Goal: Information Seeking & Learning: Learn about a topic

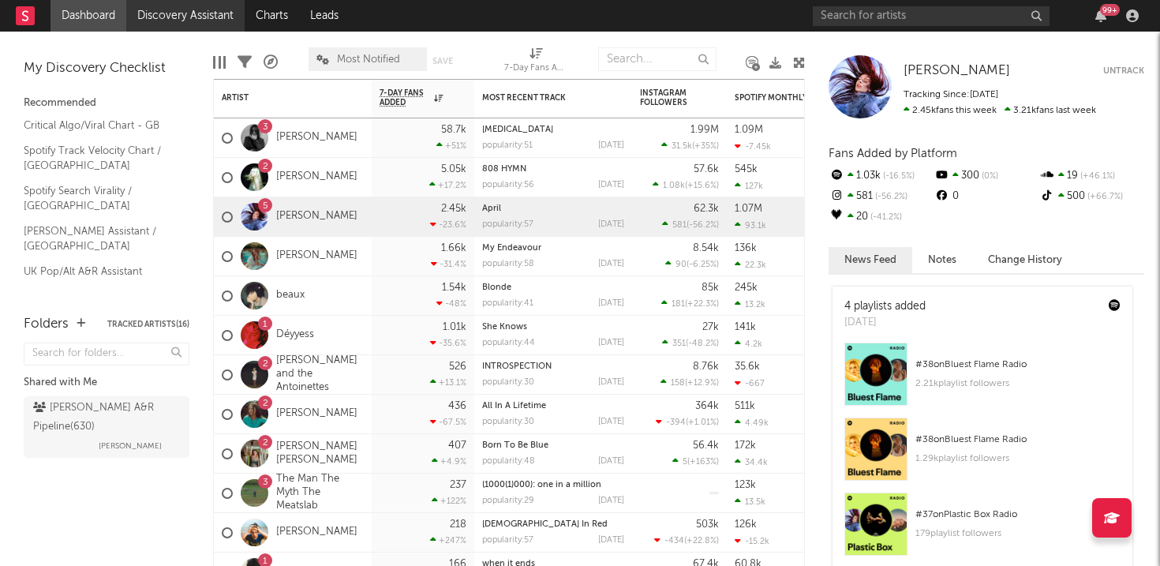
click at [202, 18] on link "Discovery Assistant" at bounding box center [185, 16] width 118 height 32
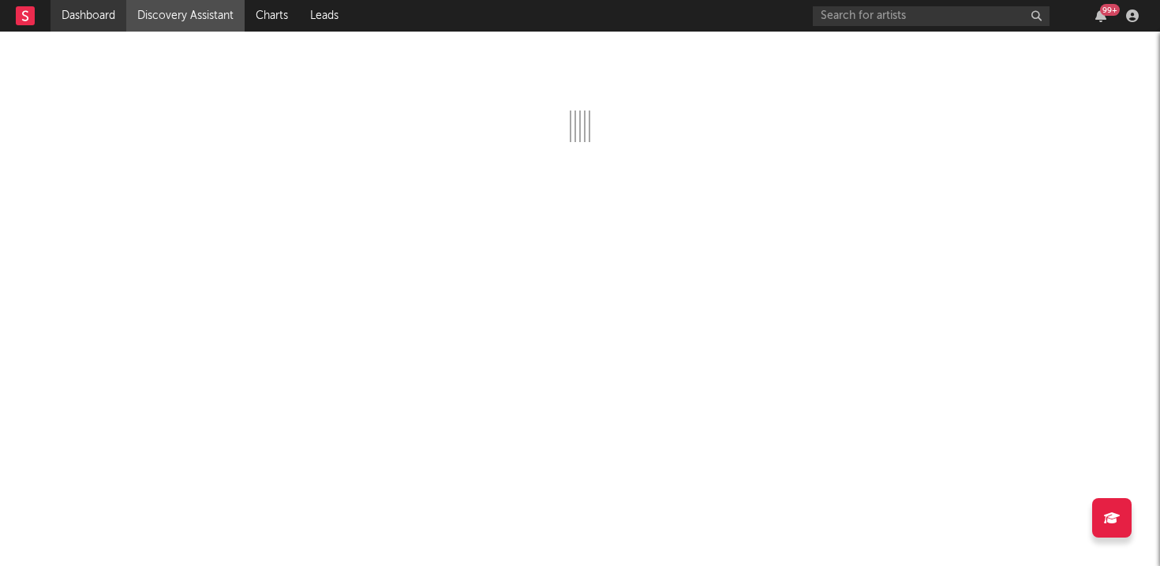
click at [118, 13] on link "Dashboard" at bounding box center [89, 16] width 76 height 32
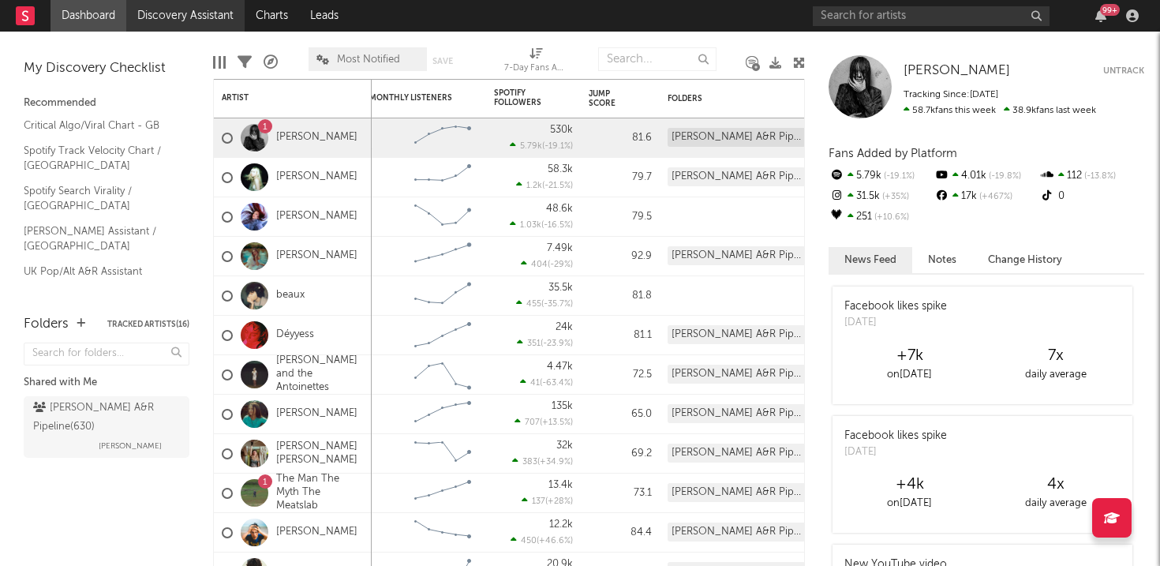
click at [209, 17] on link "Discovery Assistant" at bounding box center [185, 16] width 118 height 32
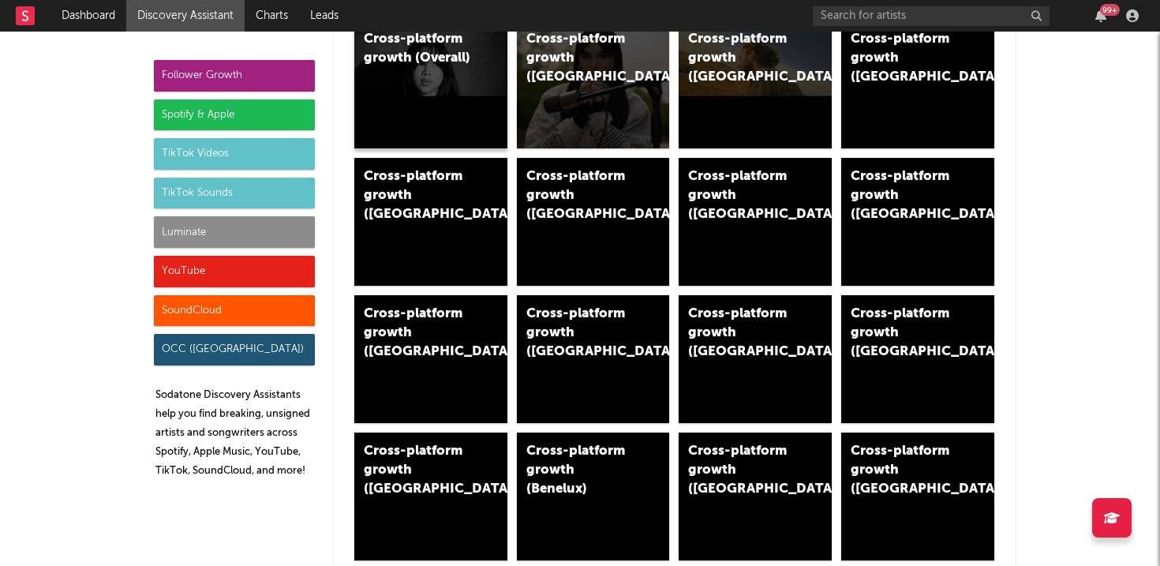
scroll to position [144, 0]
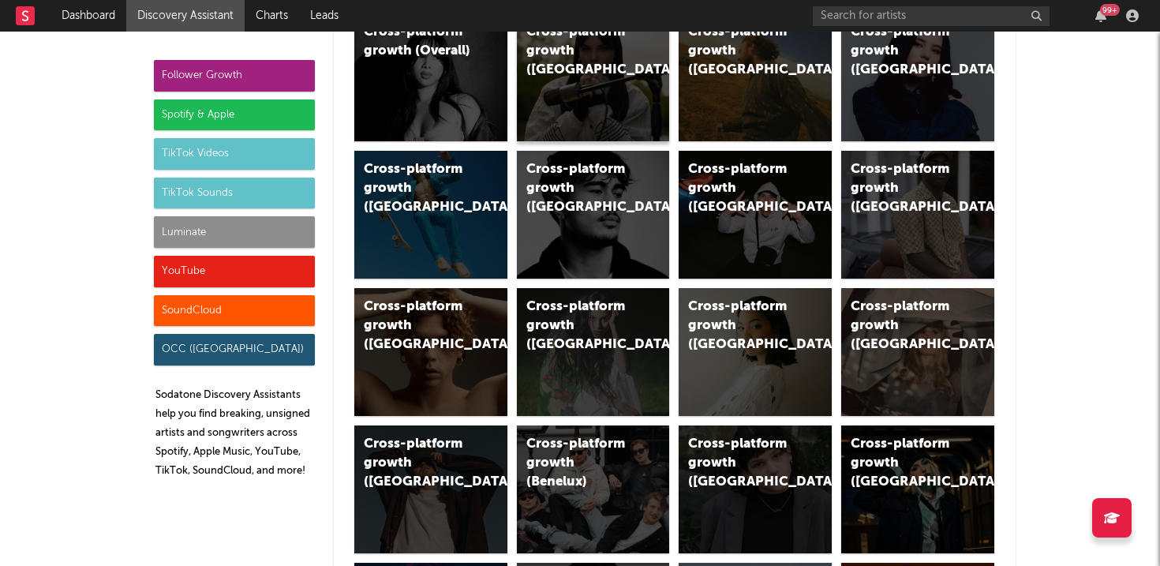
click at [583, 102] on div "Cross-platform growth ([GEOGRAPHIC_DATA])" at bounding box center [593, 77] width 153 height 128
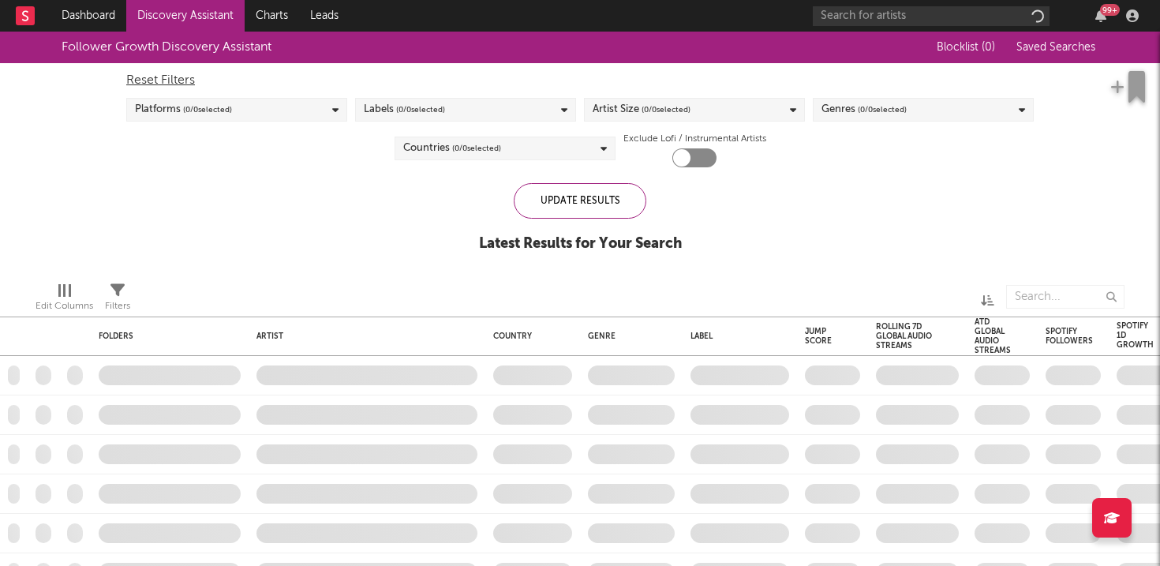
checkbox input "true"
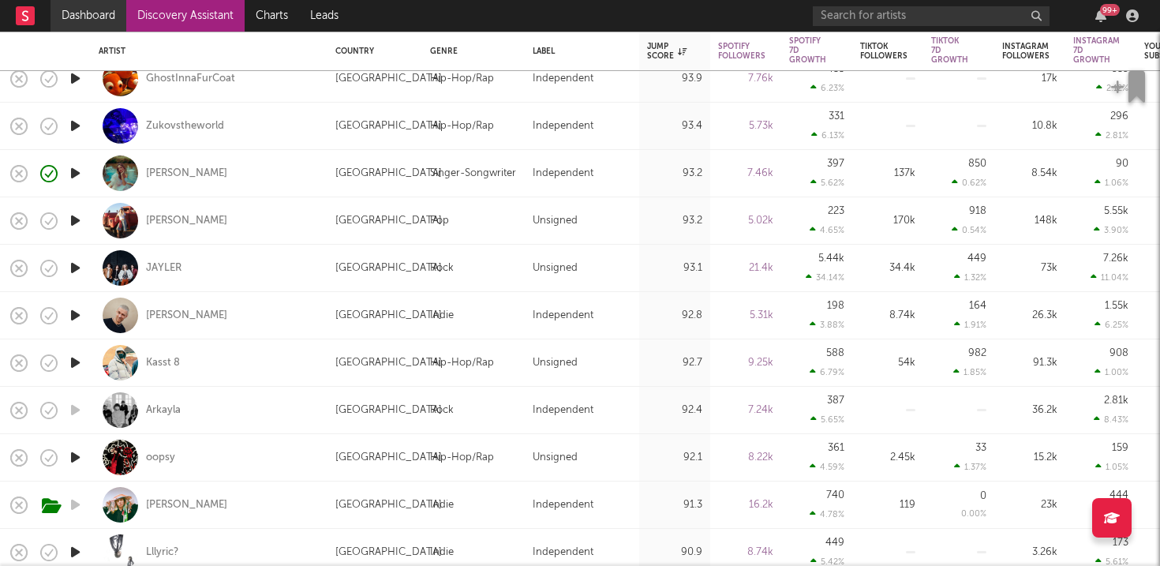
click at [114, 14] on link "Dashboard" at bounding box center [89, 16] width 76 height 32
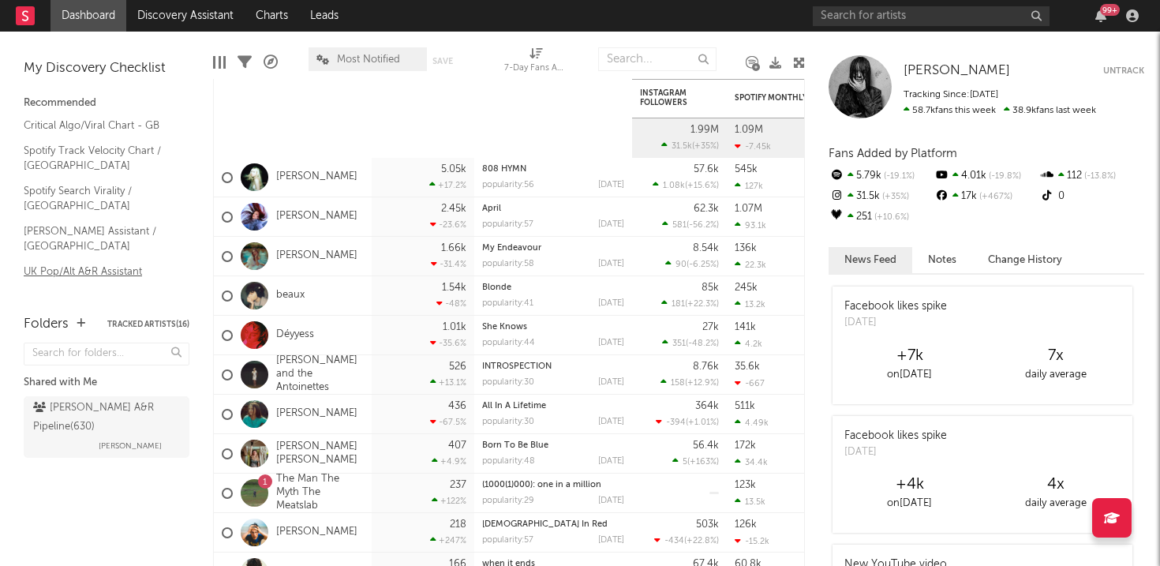
click at [98, 263] on link "UK Pop/Alt A&R Assistant" at bounding box center [99, 271] width 150 height 17
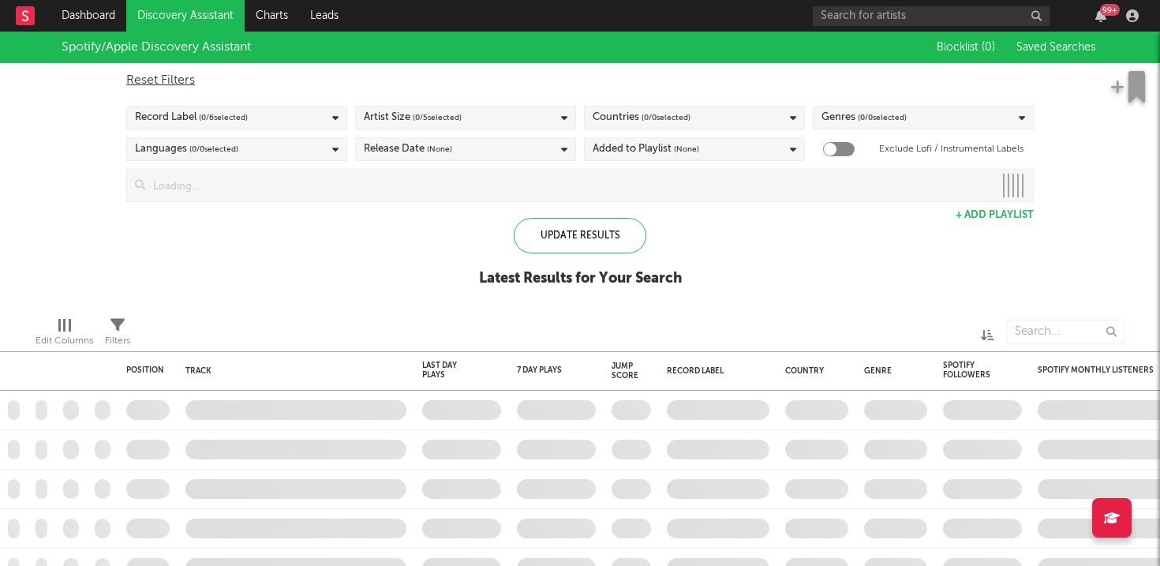
checkbox input "true"
